Goal: Information Seeking & Learning: Learn about a topic

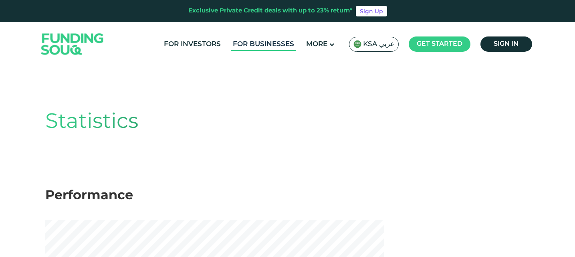
click at [273, 49] on link "For Businesses" at bounding box center [263, 44] width 65 height 13
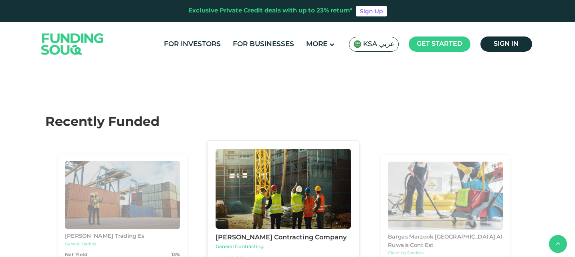
scroll to position [722, 0]
drag, startPoint x: 52, startPoint y: 165, endPoint x: 114, endPoint y: 189, distance: 66.2
drag, startPoint x: 186, startPoint y: 173, endPoint x: 230, endPoint y: 191, distance: 47.6
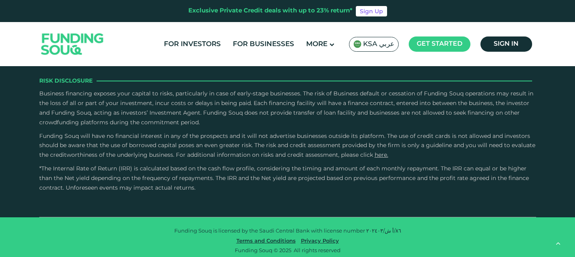
scroll to position [1544, 0]
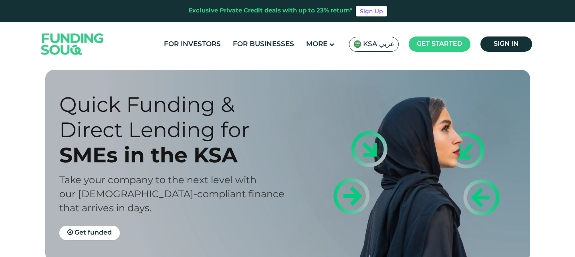
scroll to position [0, 0]
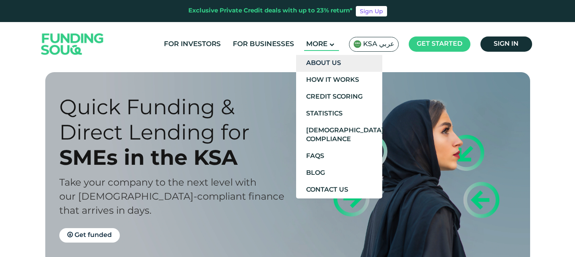
drag, startPoint x: 314, startPoint y: 39, endPoint x: 303, endPoint y: 62, distance: 25.3
click at [304, 51] on li "More About Us How It Works Credit Scoring Statistics" at bounding box center [321, 44] width 35 height 13
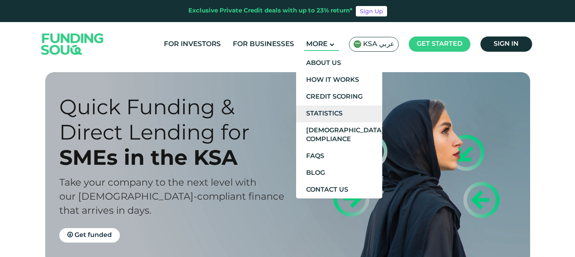
click at [320, 116] on link "Statistics" at bounding box center [339, 113] width 86 height 17
